Goal: Obtain resource: Download file/media

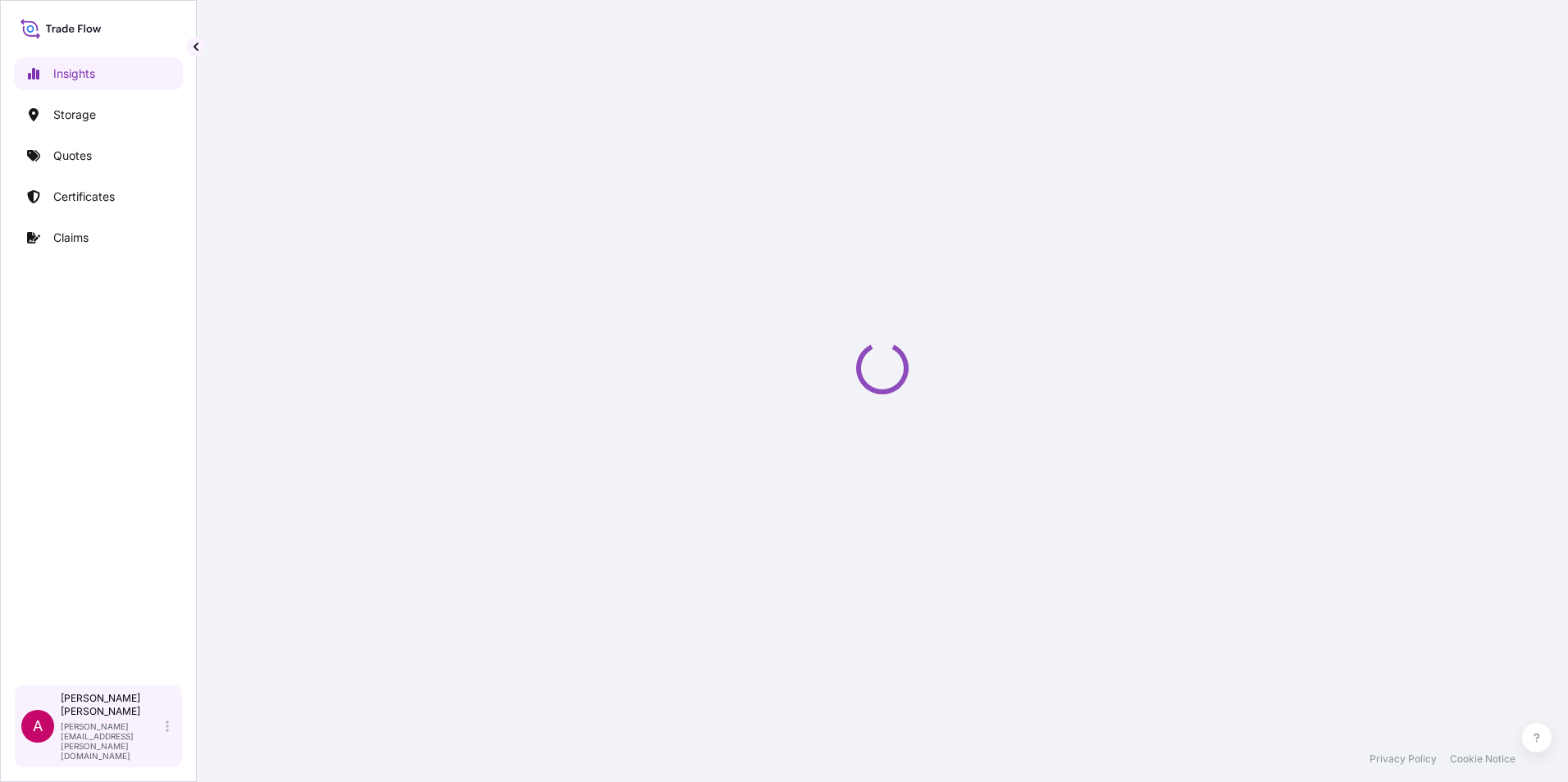
select select "2025"
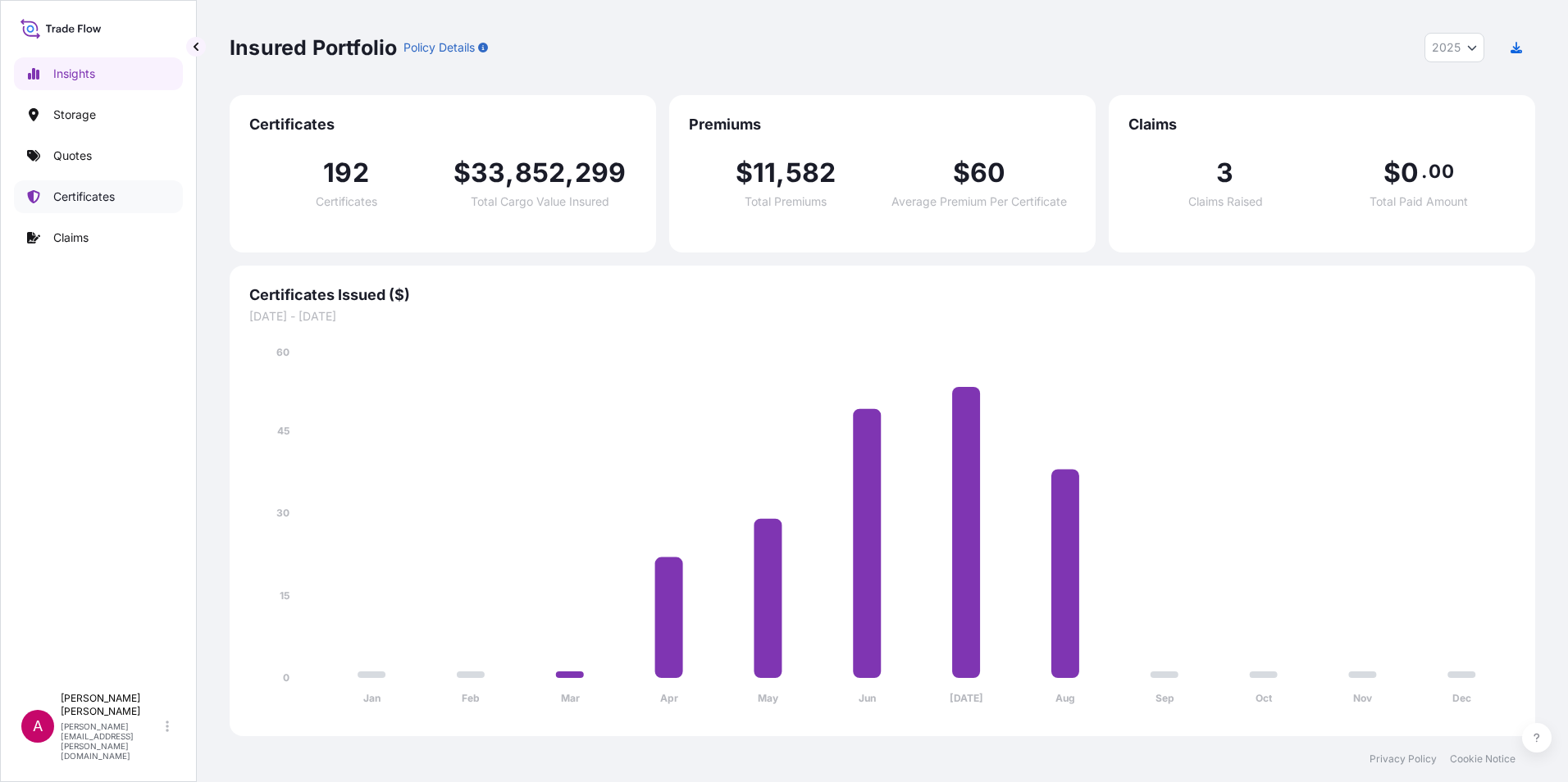
click at [77, 194] on p "Certificates" at bounding box center [84, 197] width 62 height 16
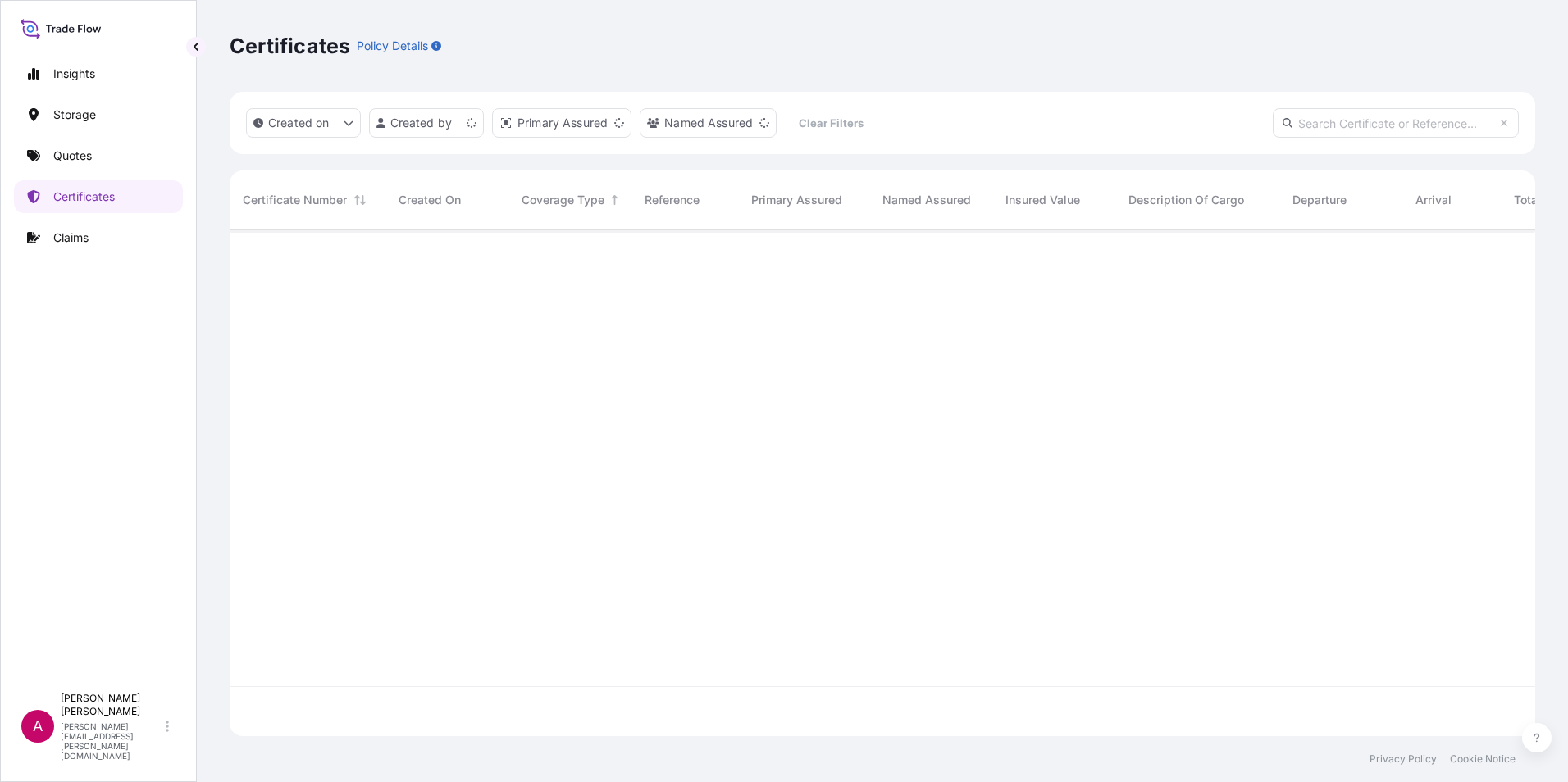
scroll to position [504, 1293]
click at [1293, 127] on input "text" at bounding box center [1396, 123] width 246 height 30
paste input "[PHONE_NUMBER]"
type input "[PHONE_NUMBER]"
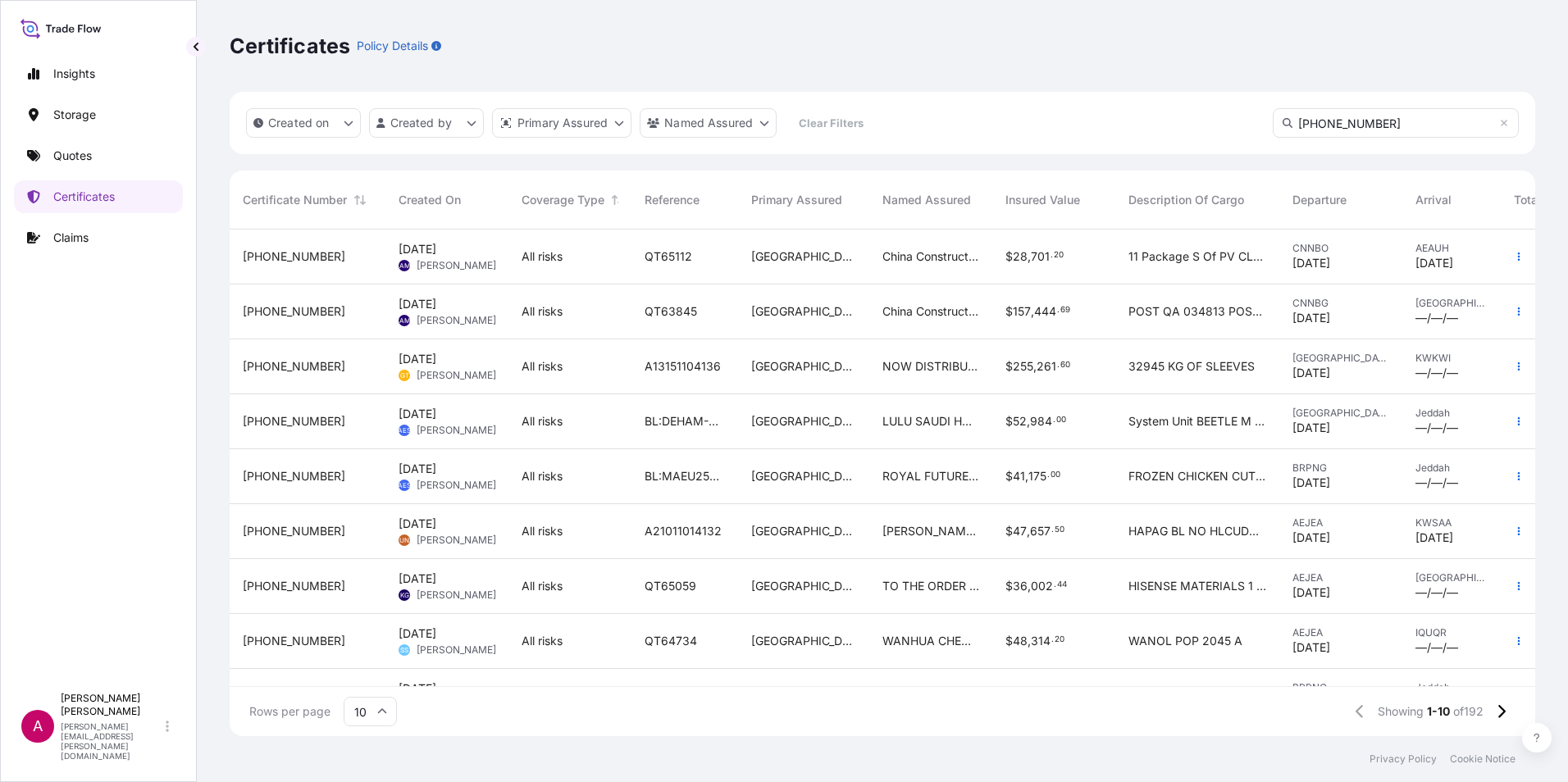
click at [295, 312] on span "[PHONE_NUMBER]" at bounding box center [294, 312] width 102 height 16
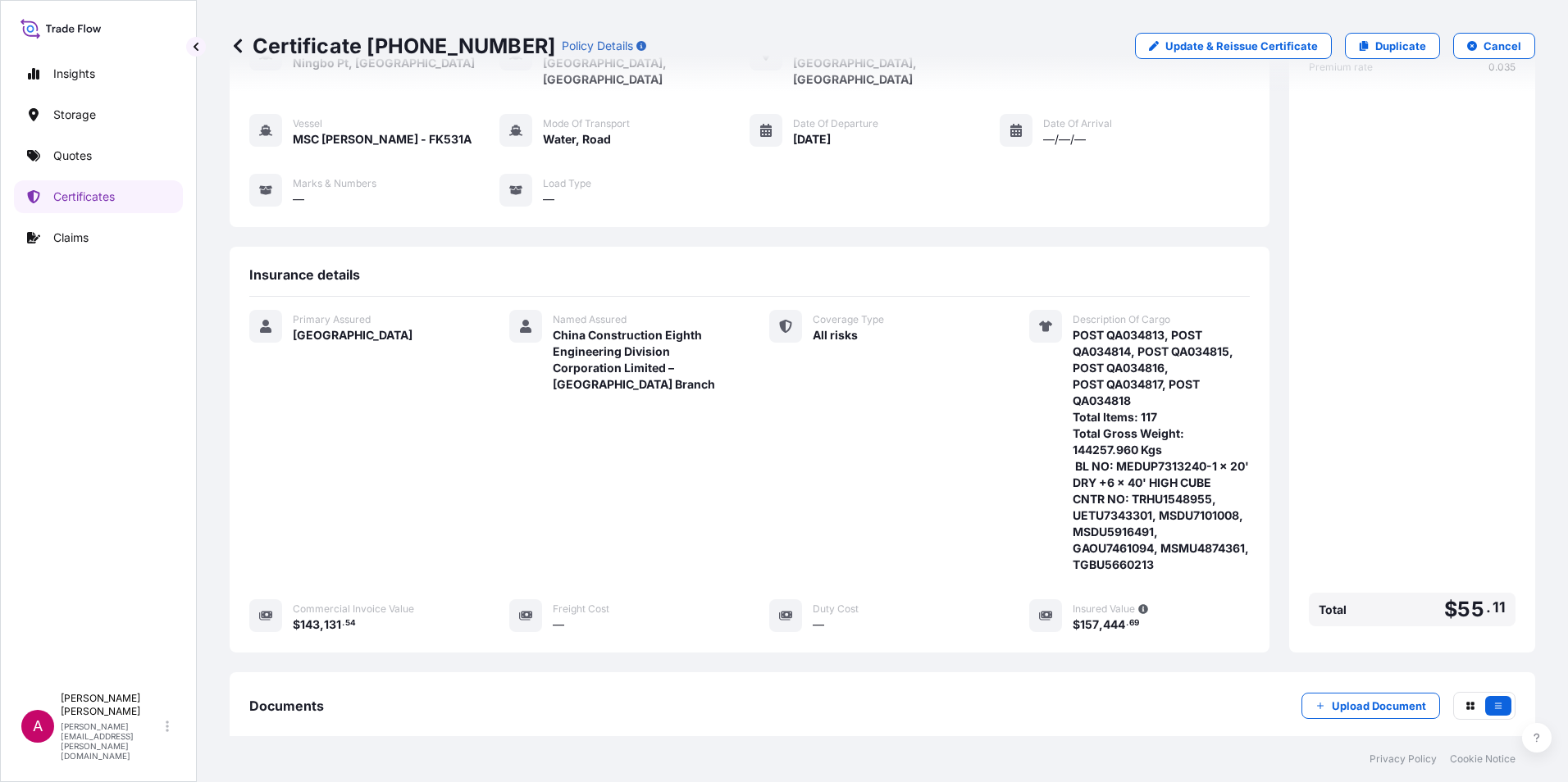
scroll to position [293, 0]
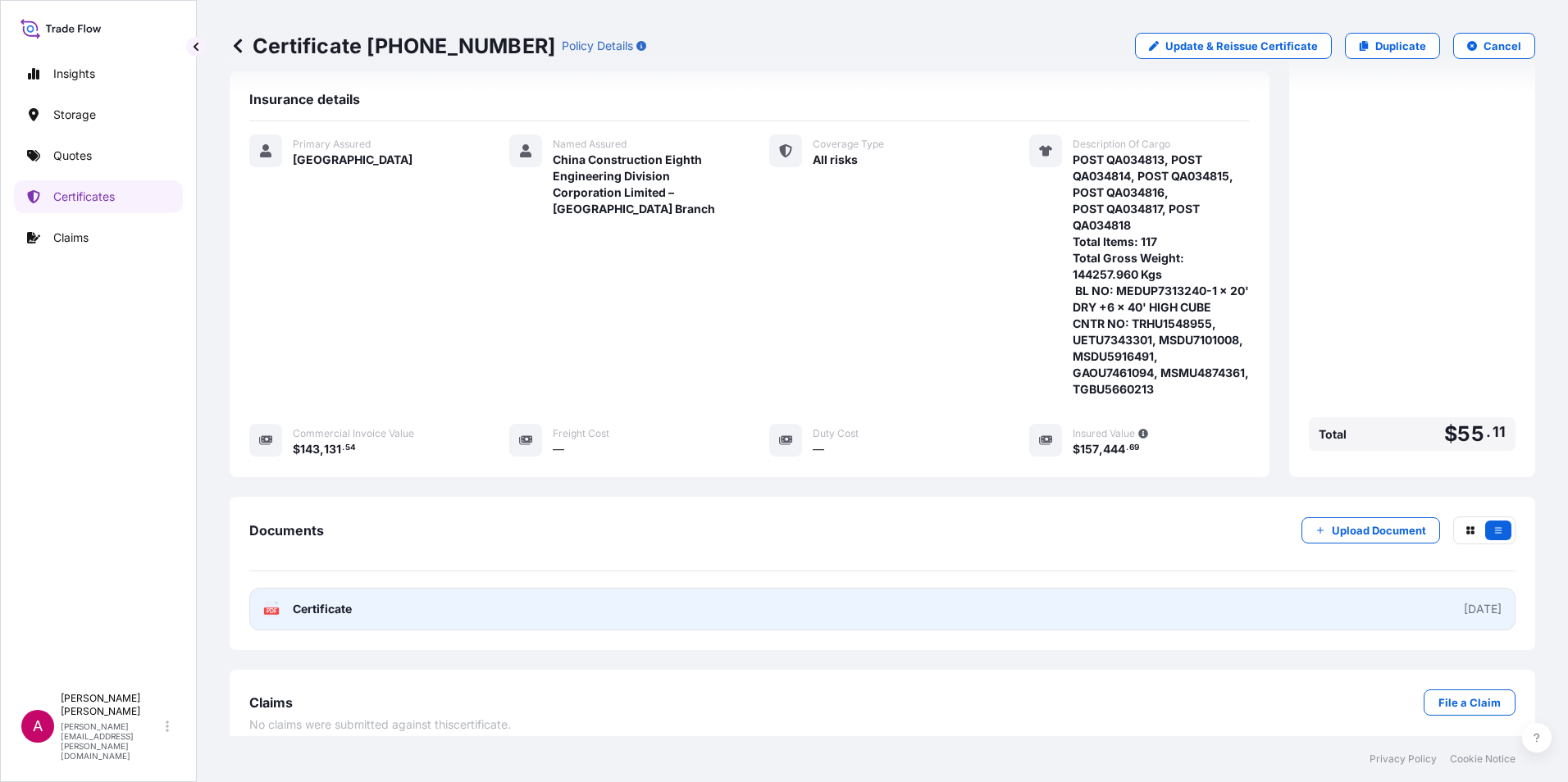
click at [317, 602] on span "Certificate" at bounding box center [322, 610] width 59 height 16
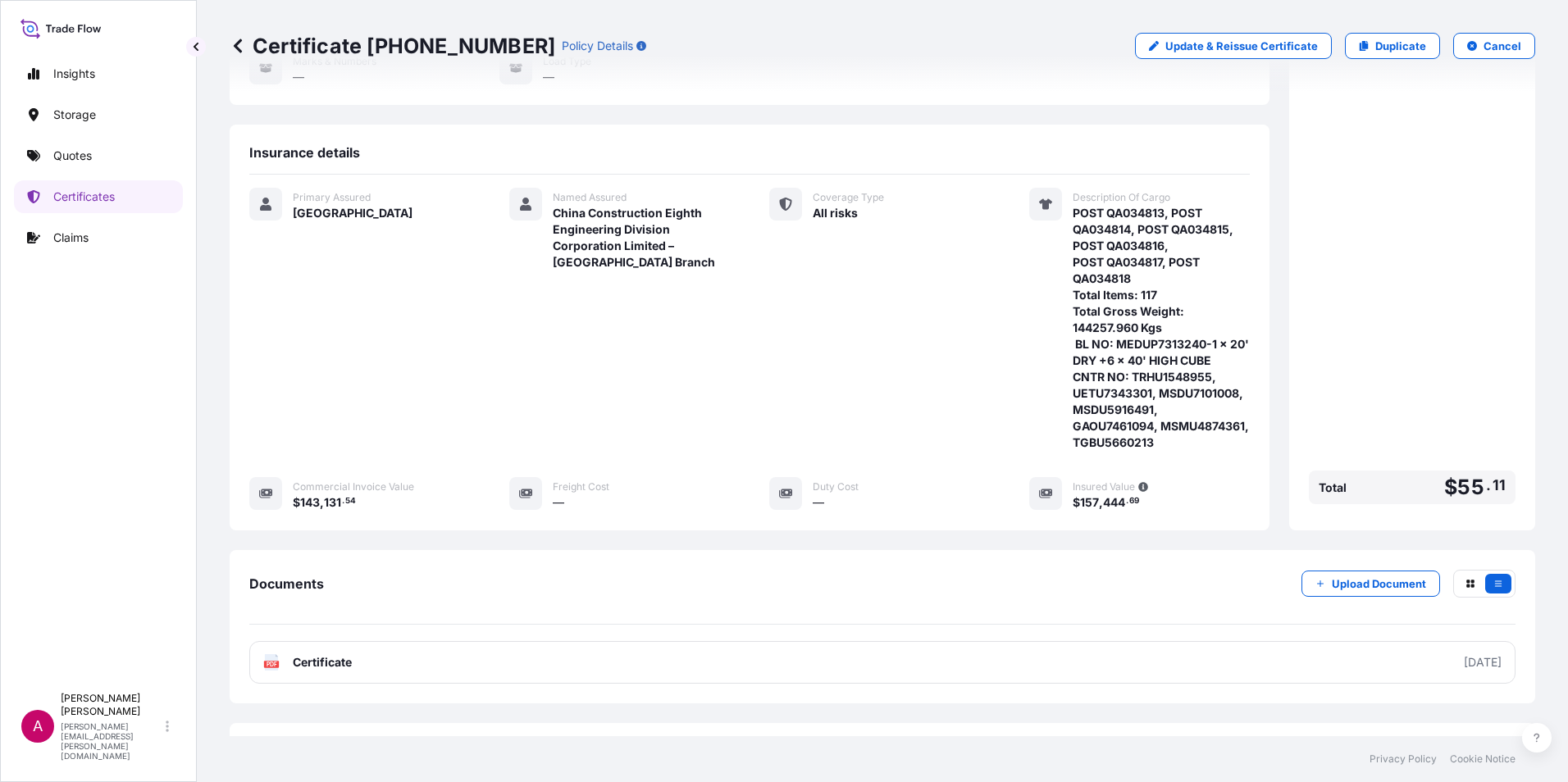
scroll to position [246, 0]
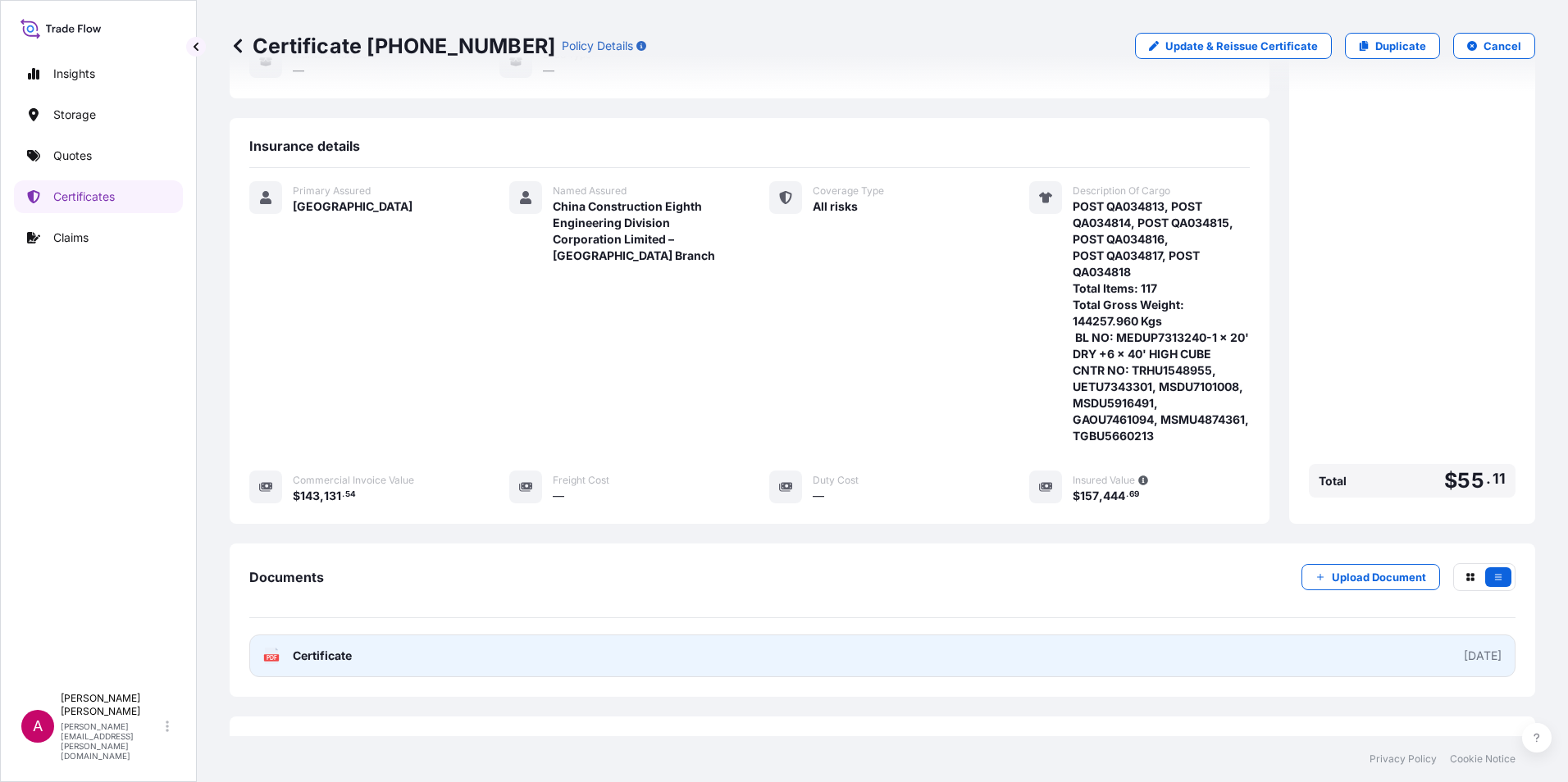
click at [327, 648] on span "Certificate" at bounding box center [322, 656] width 59 height 16
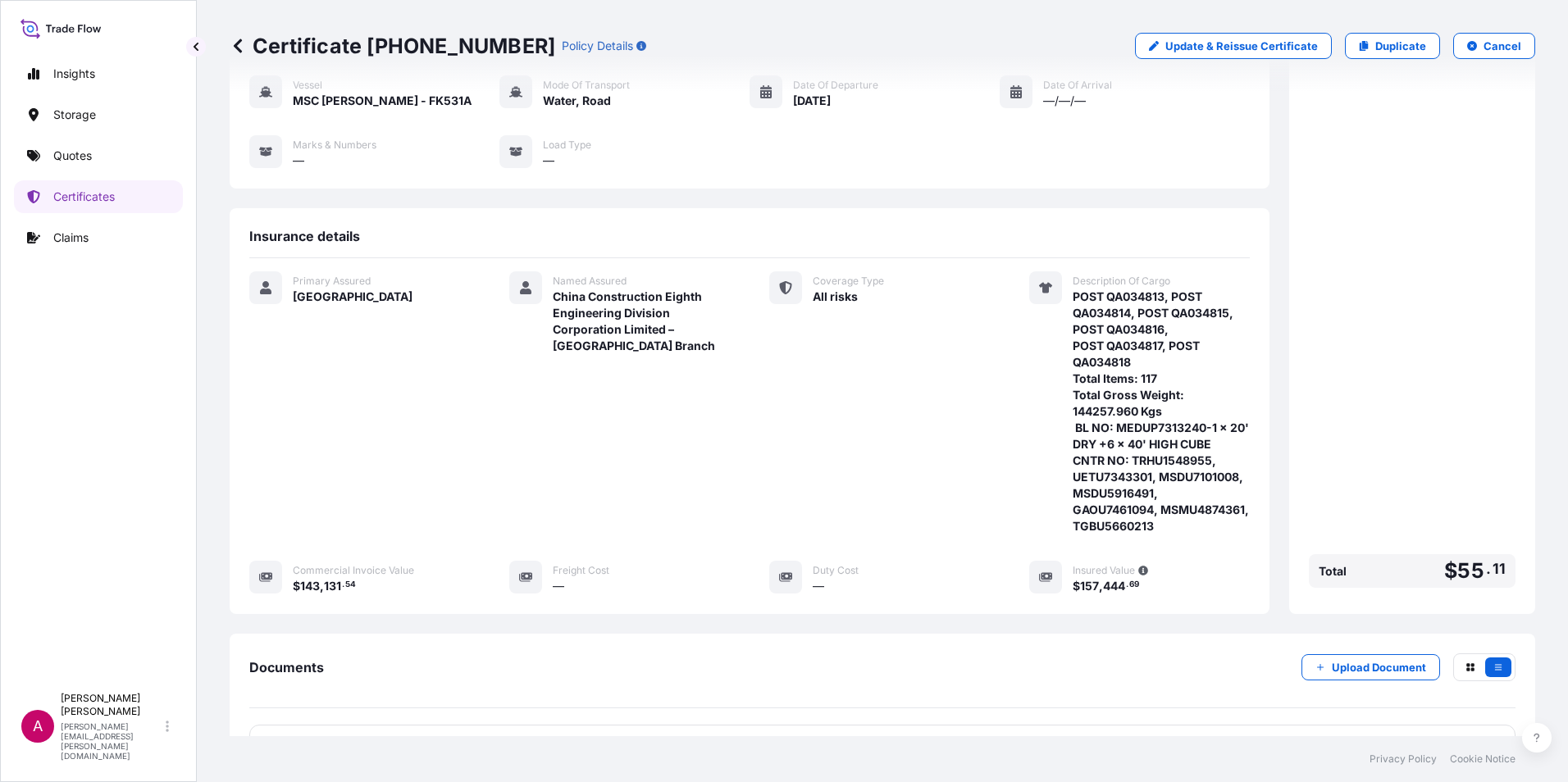
scroll to position [0, 0]
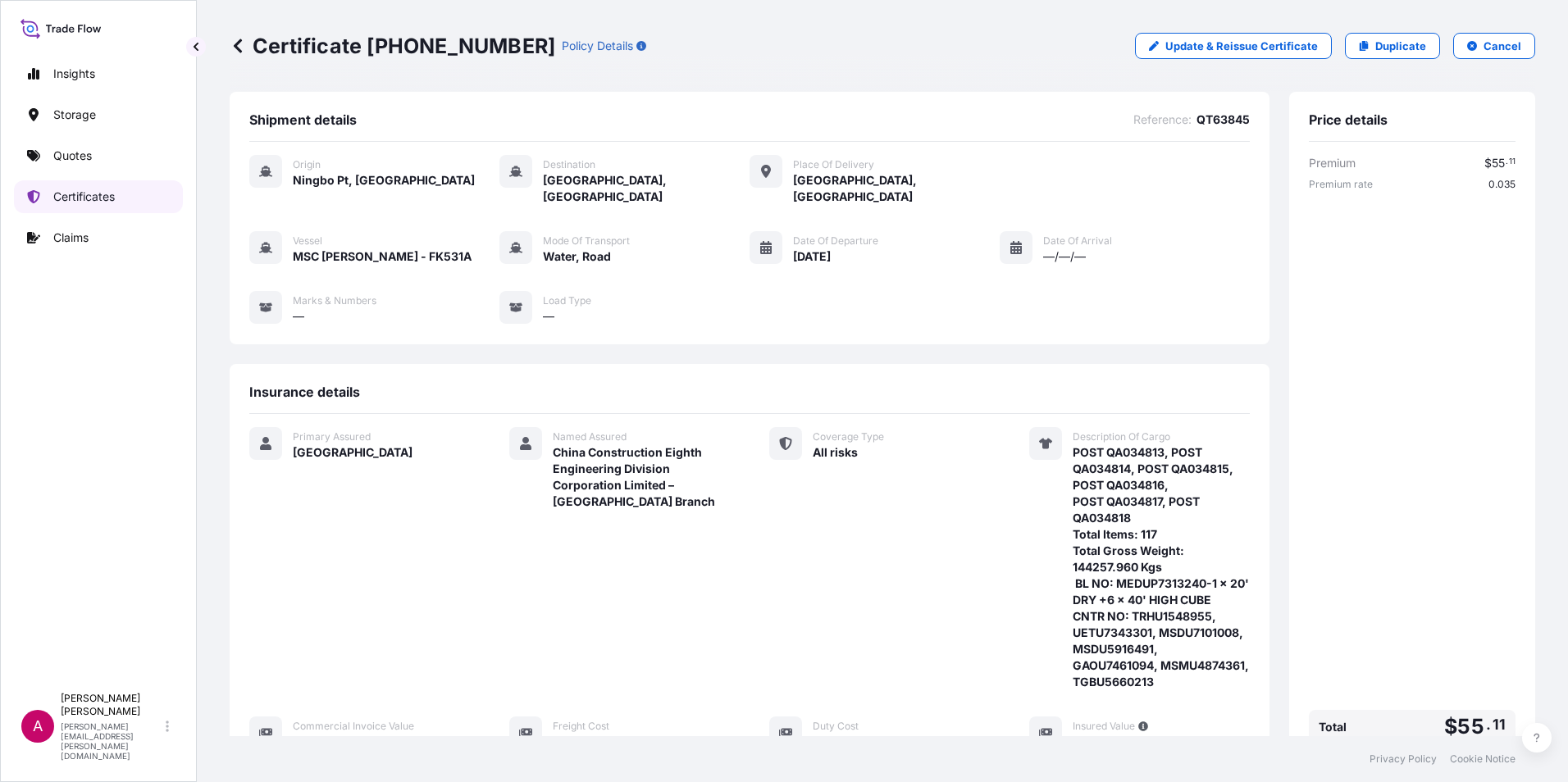
click at [68, 194] on p "Certificates" at bounding box center [84, 197] width 62 height 16
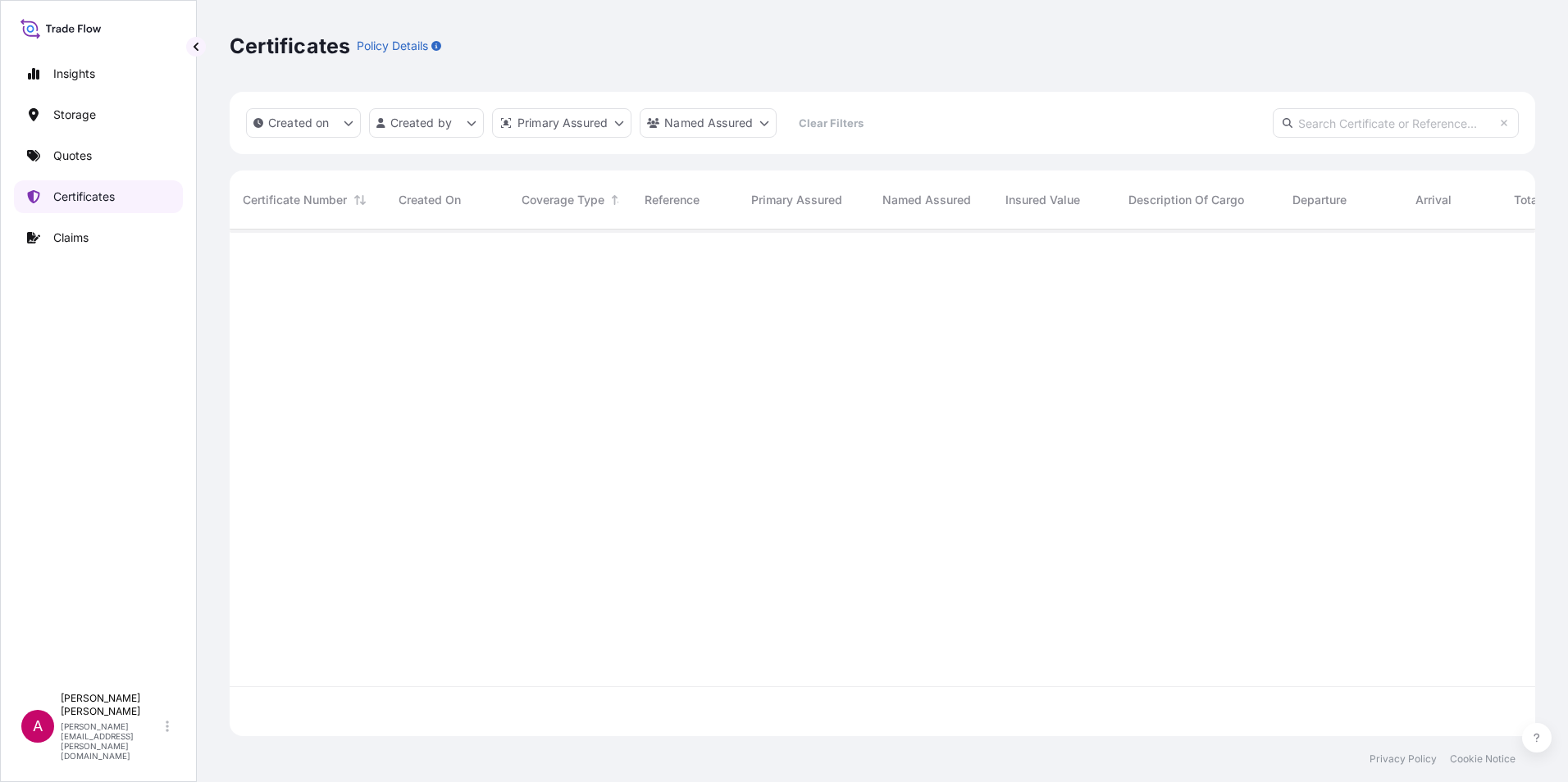
scroll to position [504, 1293]
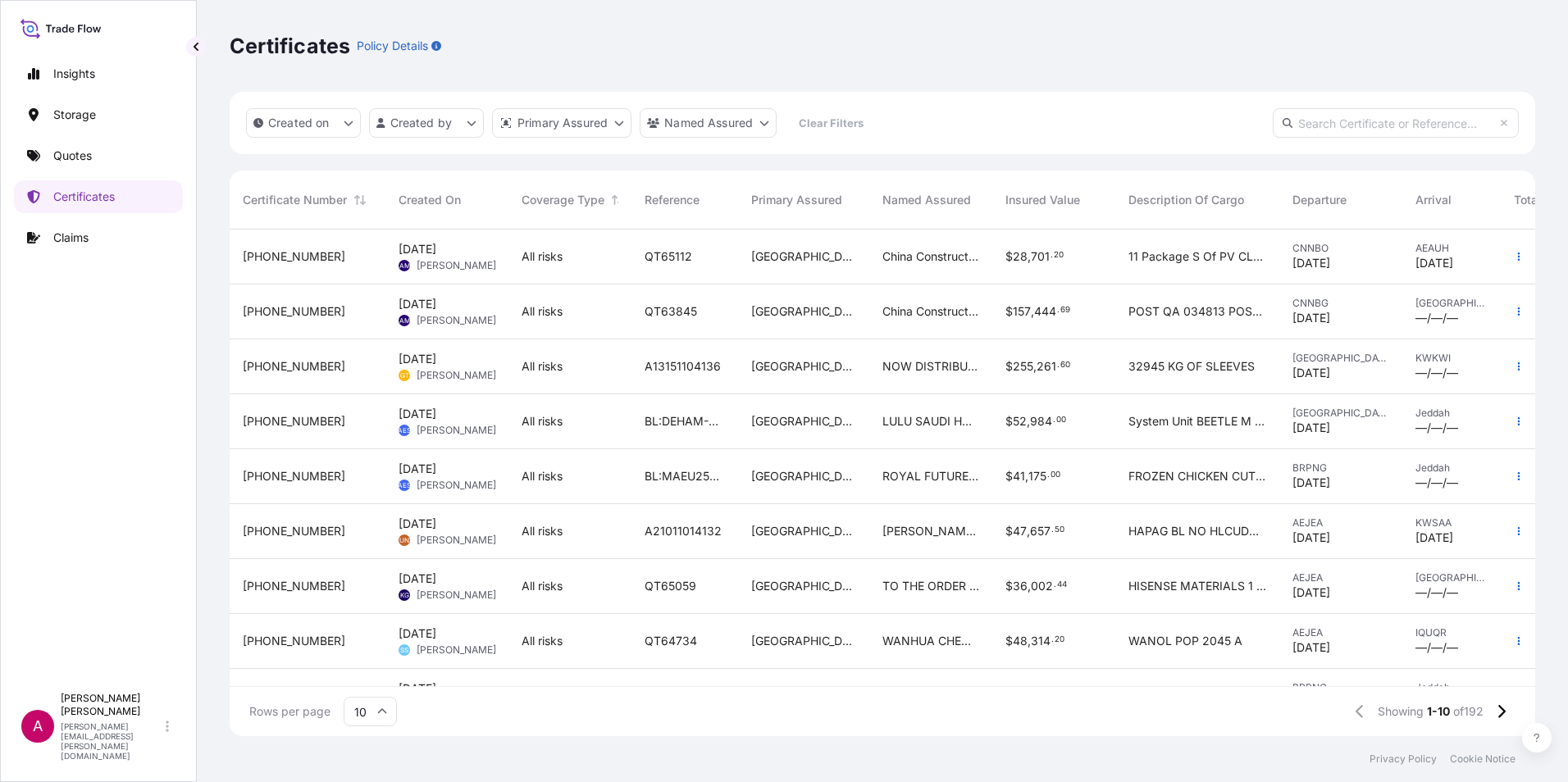
click at [1343, 123] on input "text" at bounding box center [1396, 123] width 246 height 30
paste input "[PHONE_NUMBER]"
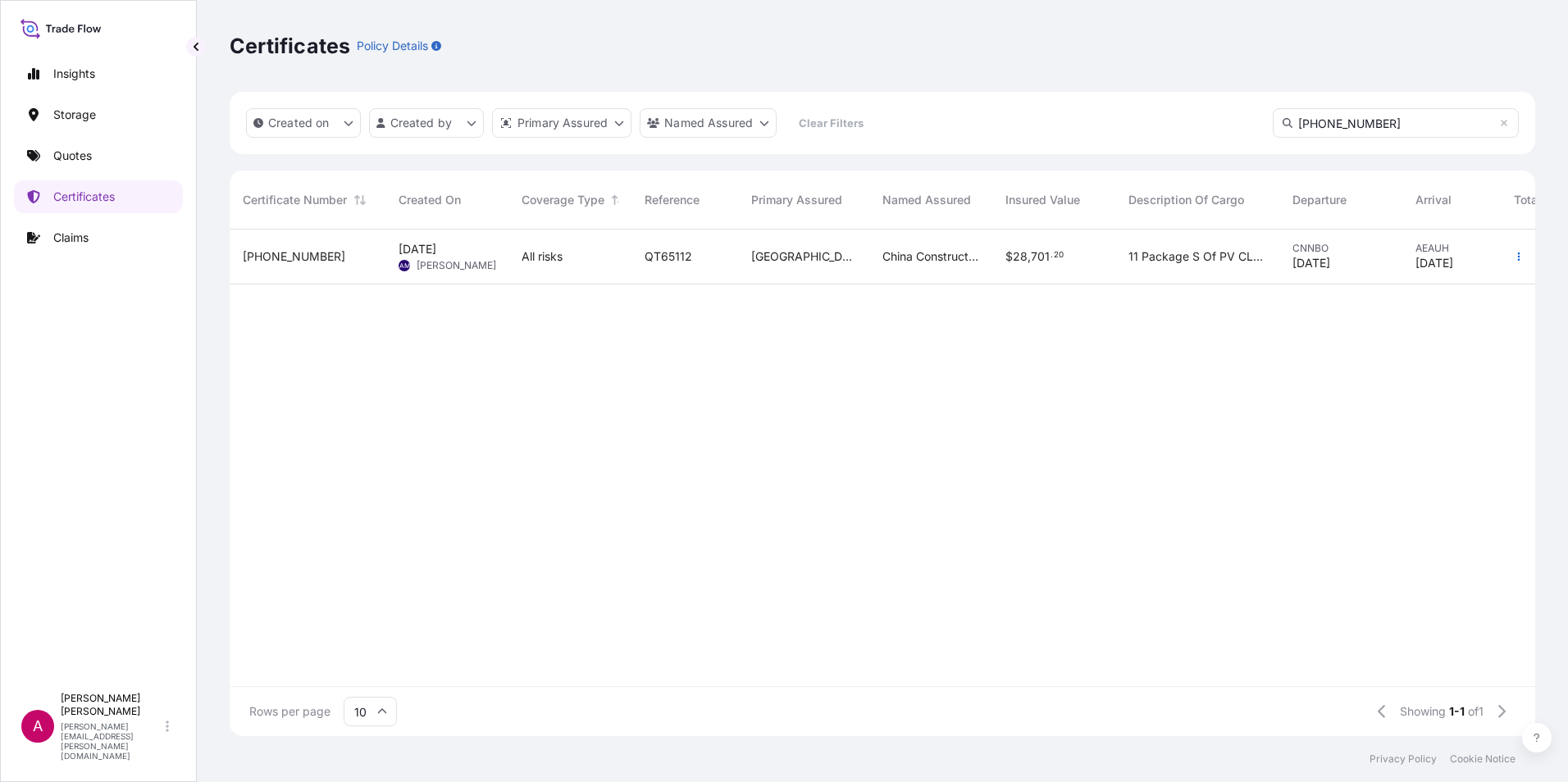
type input "[PHONE_NUMBER]"
click at [280, 260] on span "[PHONE_NUMBER]" at bounding box center [294, 257] width 102 height 16
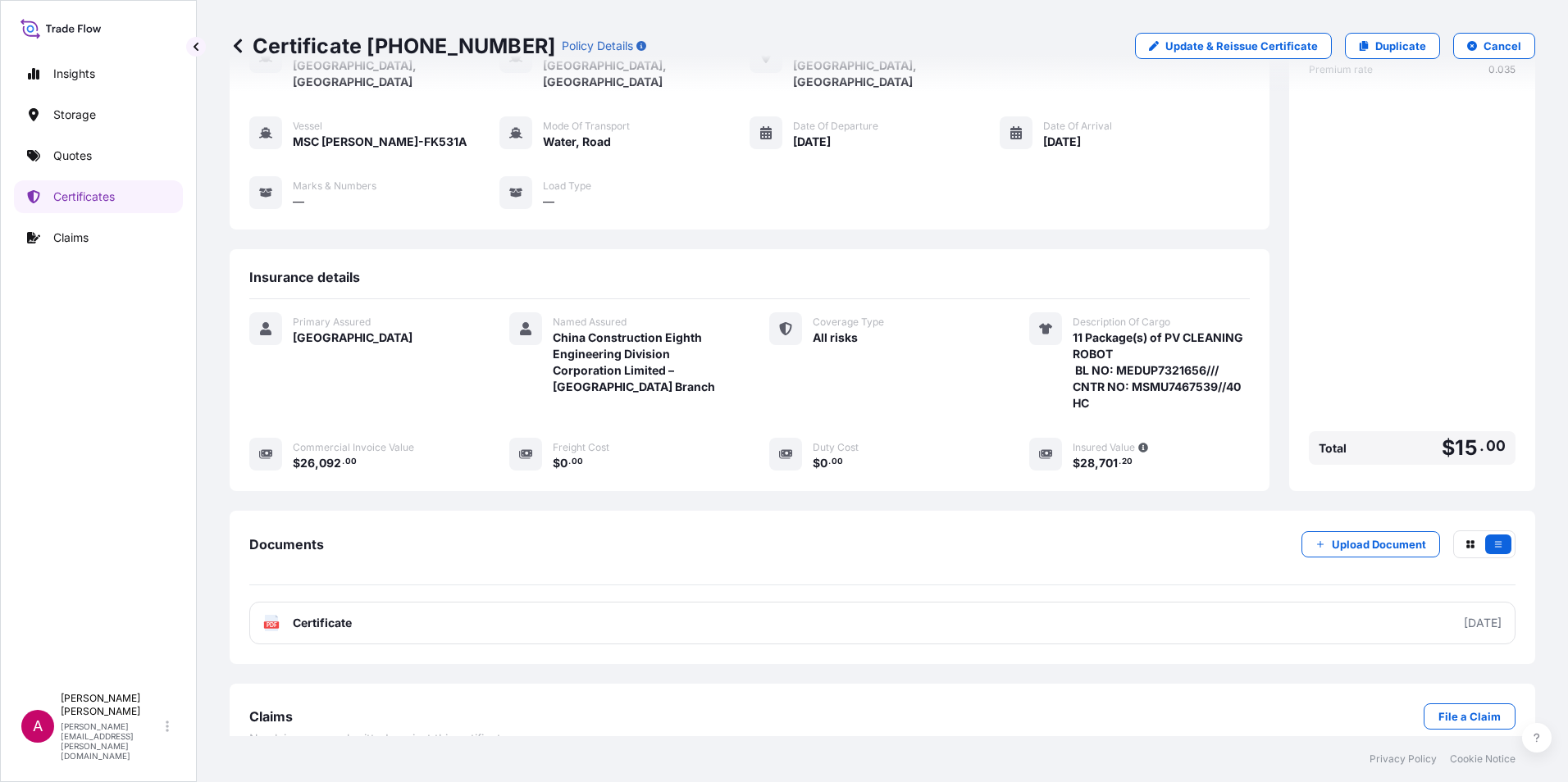
scroll to position [128, 0]
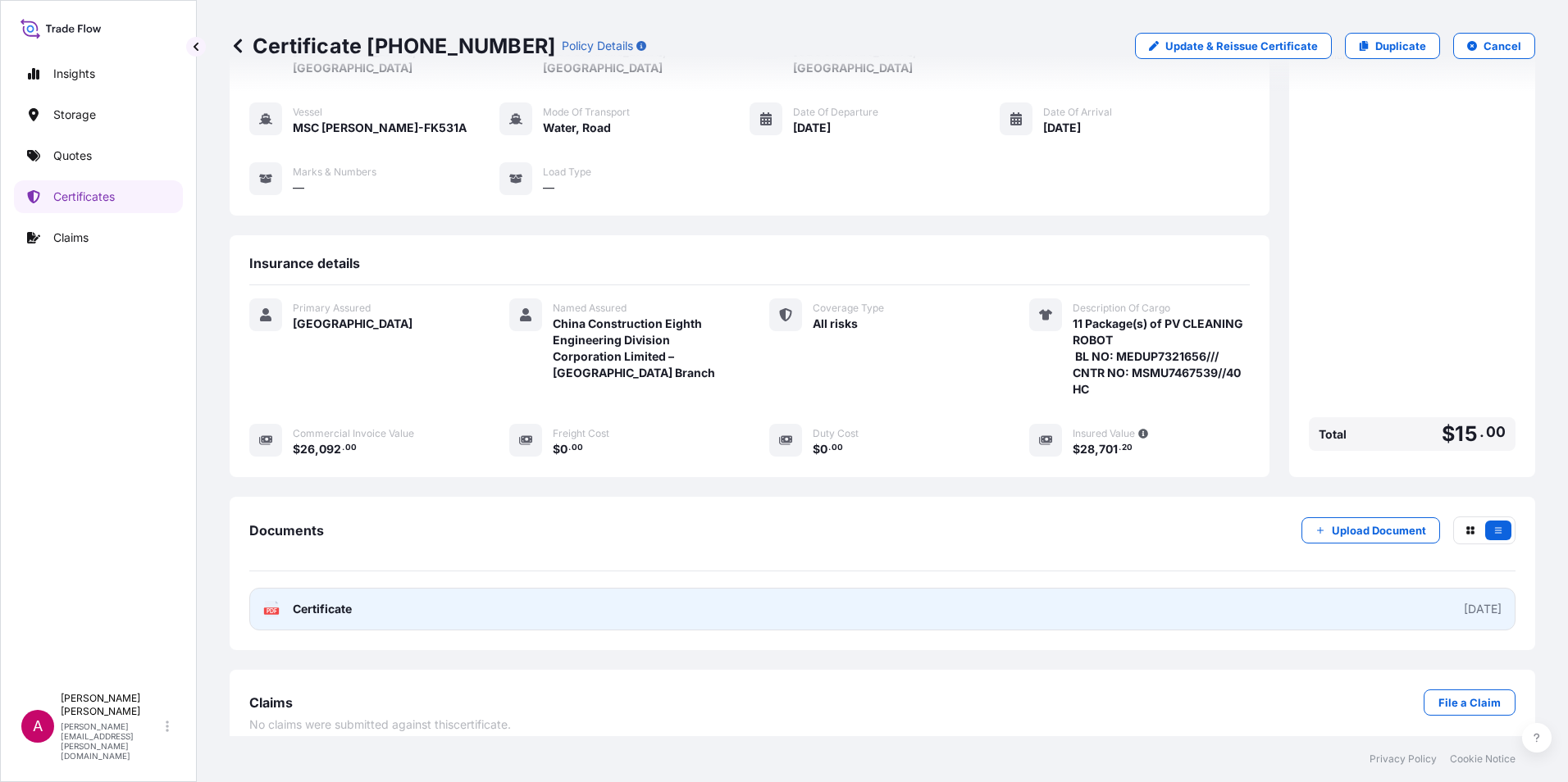
click at [322, 602] on span "Certificate" at bounding box center [322, 610] width 59 height 16
